Goal: Transaction & Acquisition: Purchase product/service

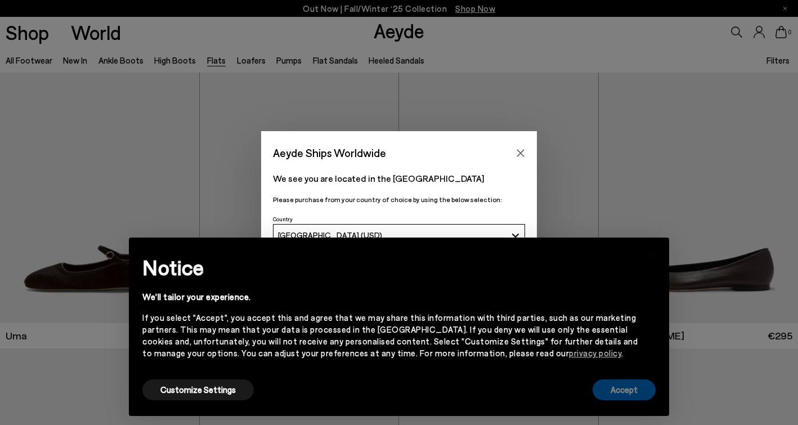
click at [635, 393] on button "Accept" at bounding box center [624, 389] width 63 height 21
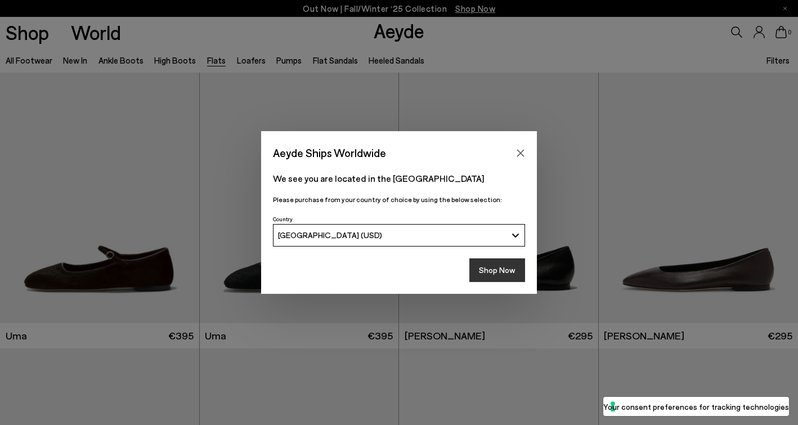
click at [496, 268] on button "Shop Now" at bounding box center [497, 270] width 56 height 24
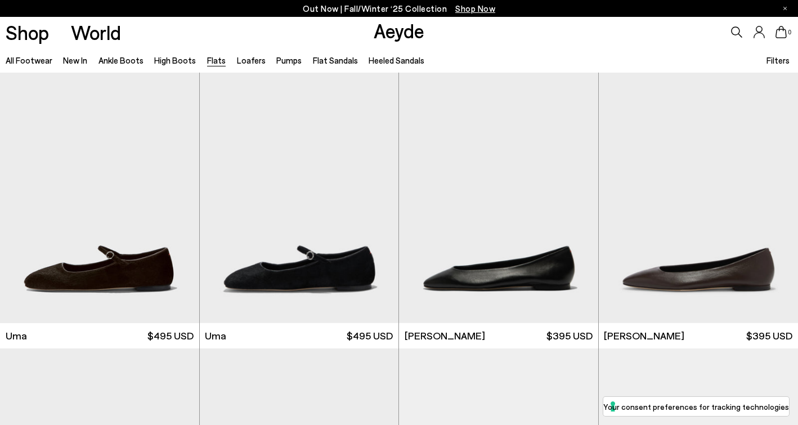
click at [781, 61] on span "Filters" at bounding box center [778, 60] width 23 height 10
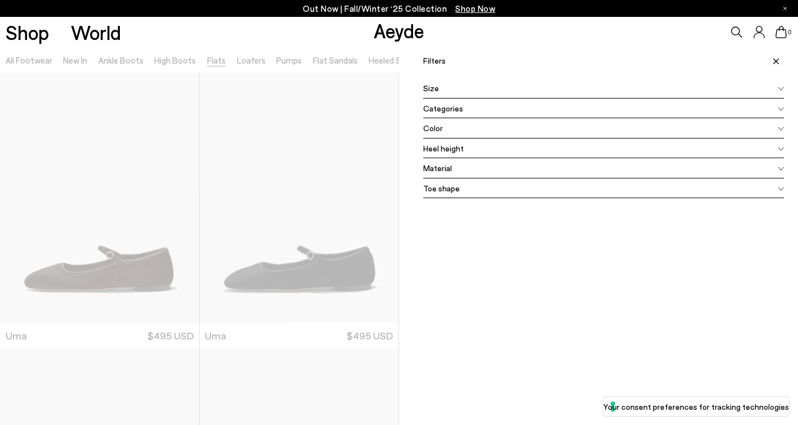
click at [445, 122] on div "Color" at bounding box center [603, 128] width 361 height 20
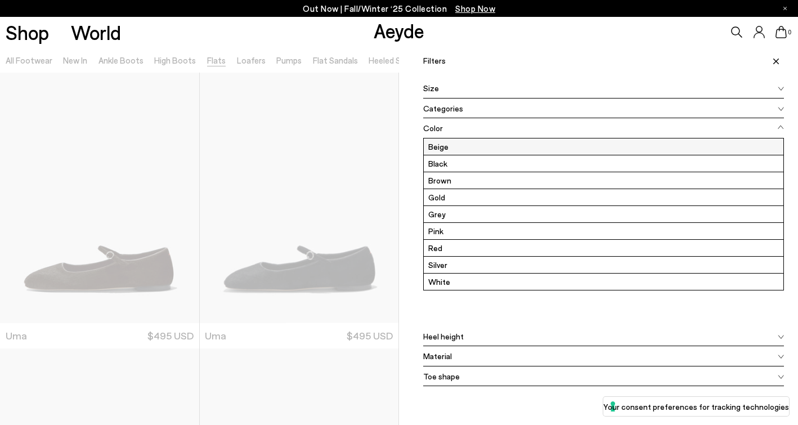
click at [445, 147] on label "Beige" at bounding box center [604, 146] width 360 height 16
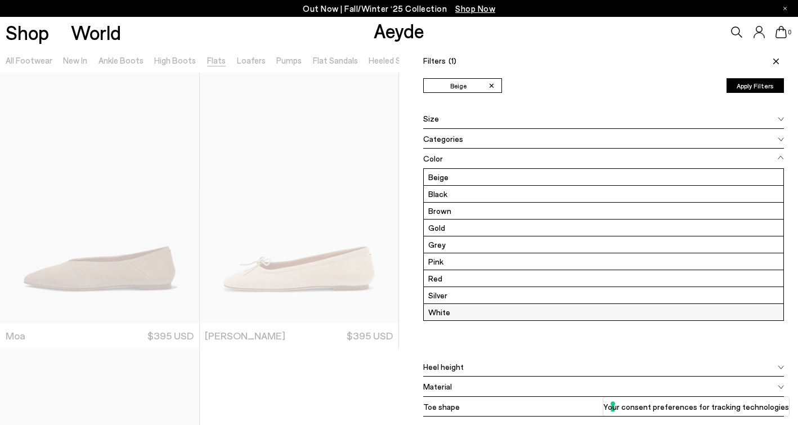
click at [443, 314] on label "White" at bounding box center [604, 312] width 360 height 16
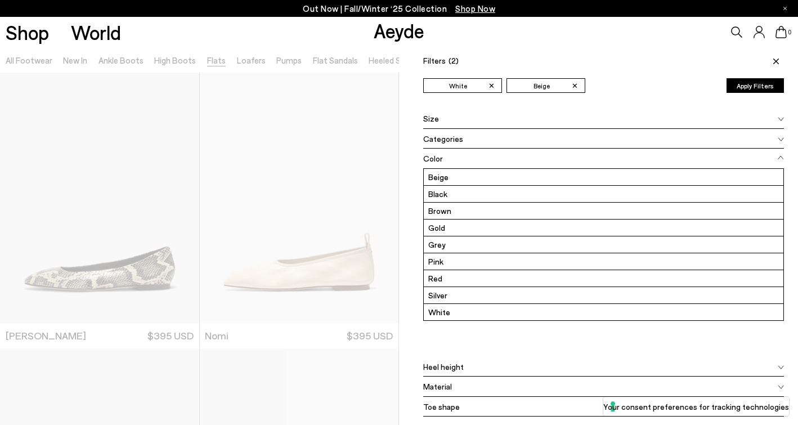
click at [769, 85] on button "Apply Filters" at bounding box center [755, 85] width 57 height 15
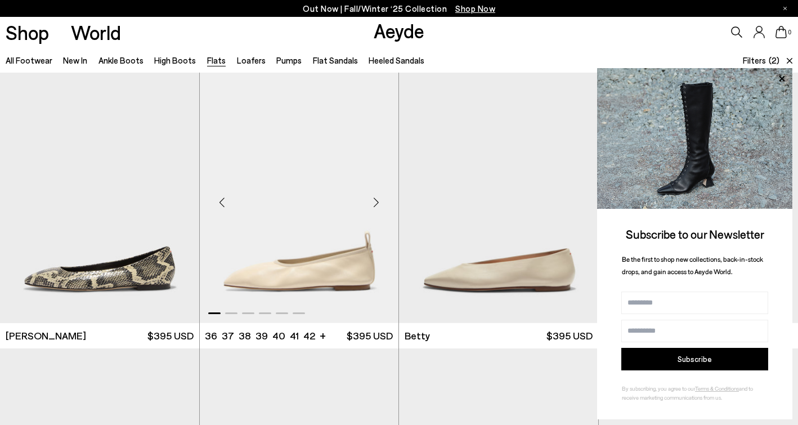
click at [375, 203] on div "Next slide" at bounding box center [376, 203] width 34 height 34
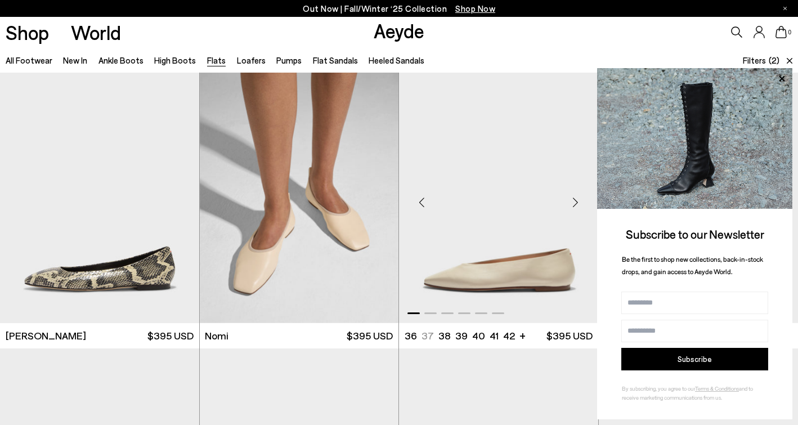
click at [576, 205] on div "Next slide" at bounding box center [576, 203] width 34 height 34
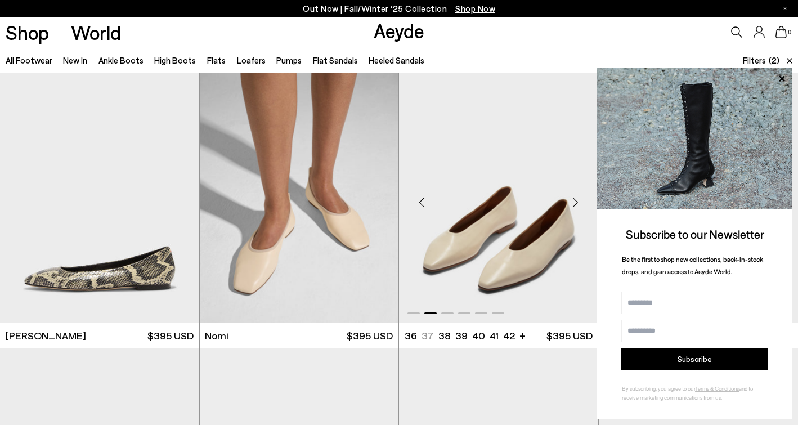
click at [576, 205] on div "Next slide" at bounding box center [576, 203] width 34 height 34
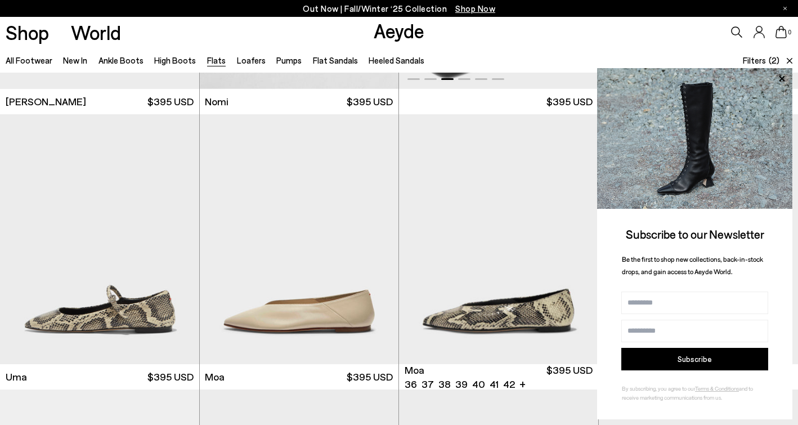
scroll to position [265, 0]
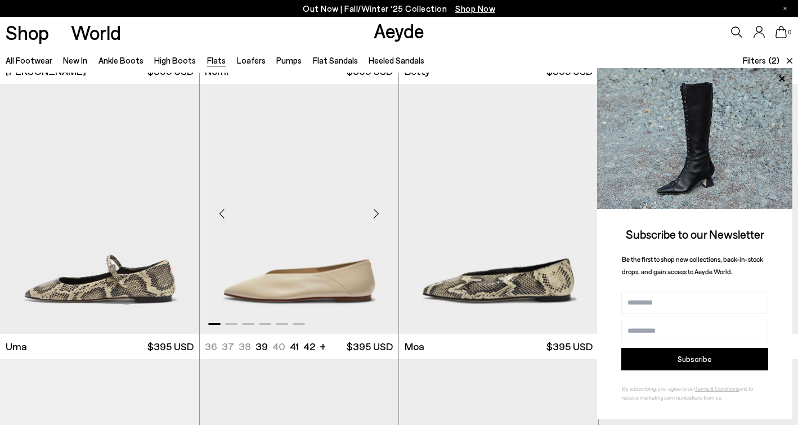
click at [375, 217] on div "Next slide" at bounding box center [376, 213] width 34 height 34
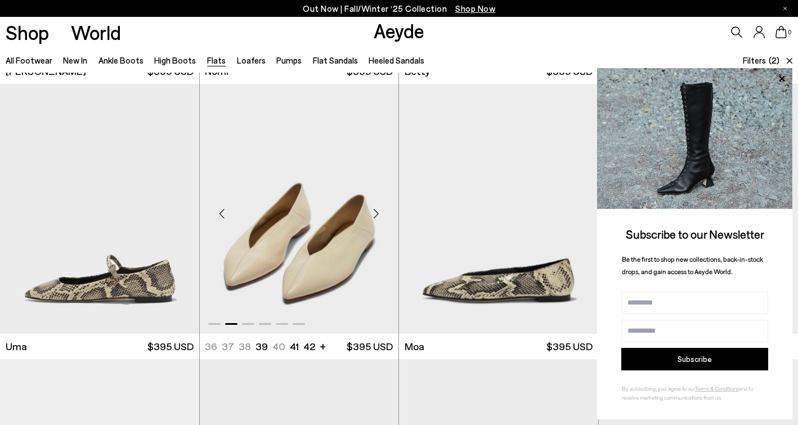
click at [375, 217] on div "Next slide" at bounding box center [376, 213] width 34 height 34
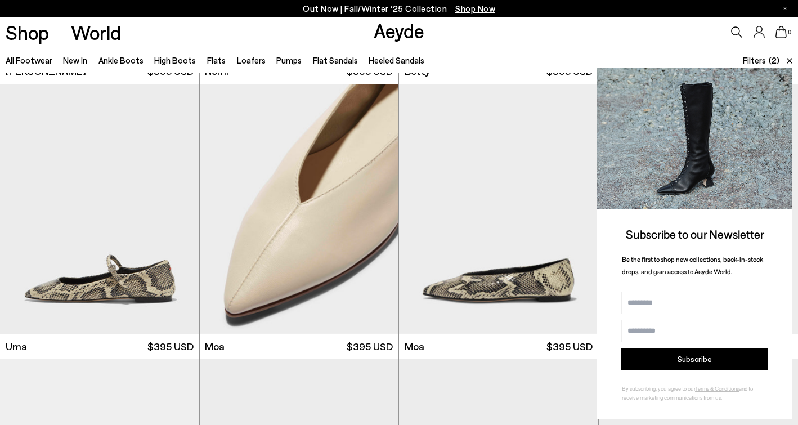
click at [781, 80] on icon at bounding box center [782, 78] width 6 height 6
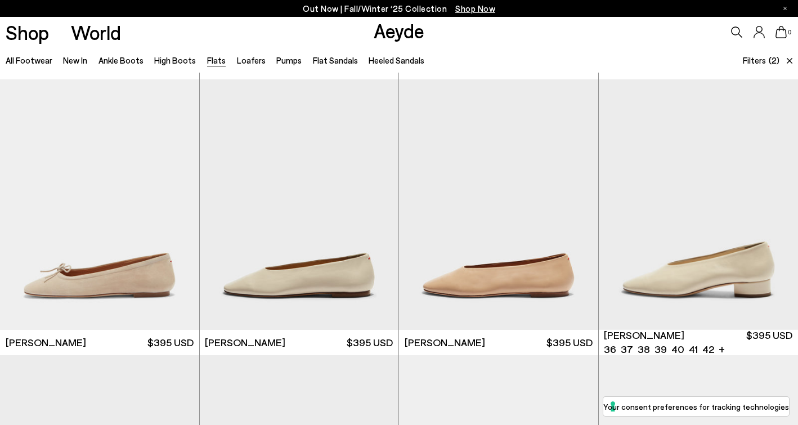
scroll to position [545, 0]
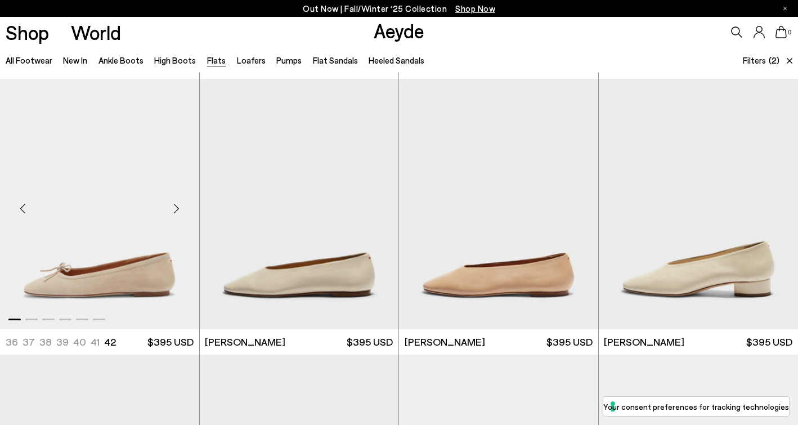
click at [177, 212] on div "Next slide" at bounding box center [177, 209] width 34 height 34
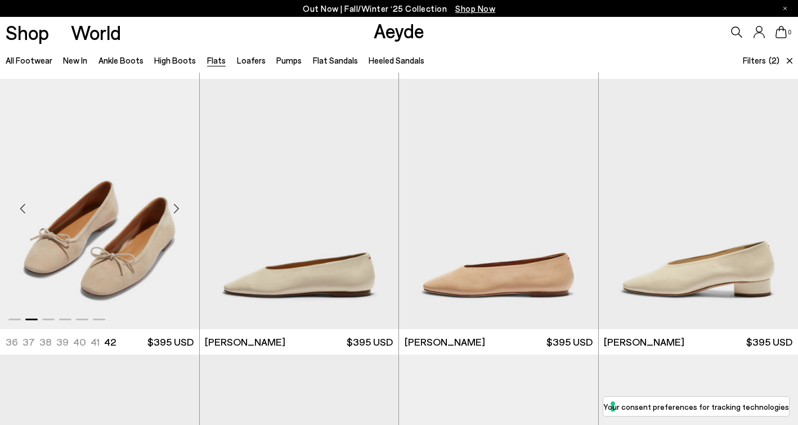
click at [177, 212] on div "Next slide" at bounding box center [177, 209] width 34 height 34
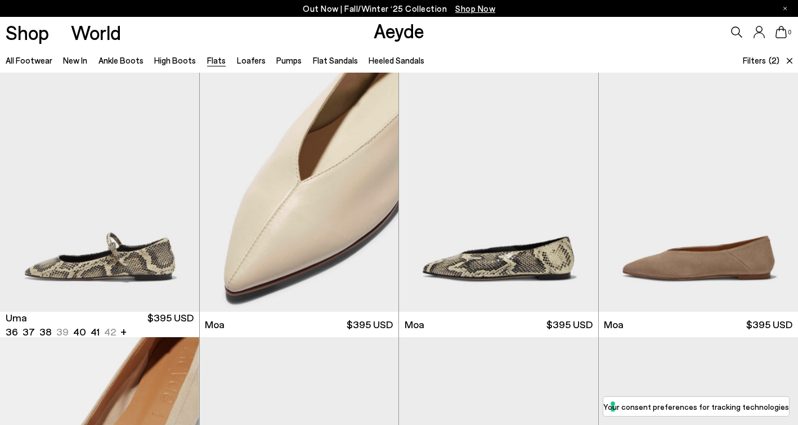
scroll to position [0, 0]
